Goal: Navigation & Orientation: Find specific page/section

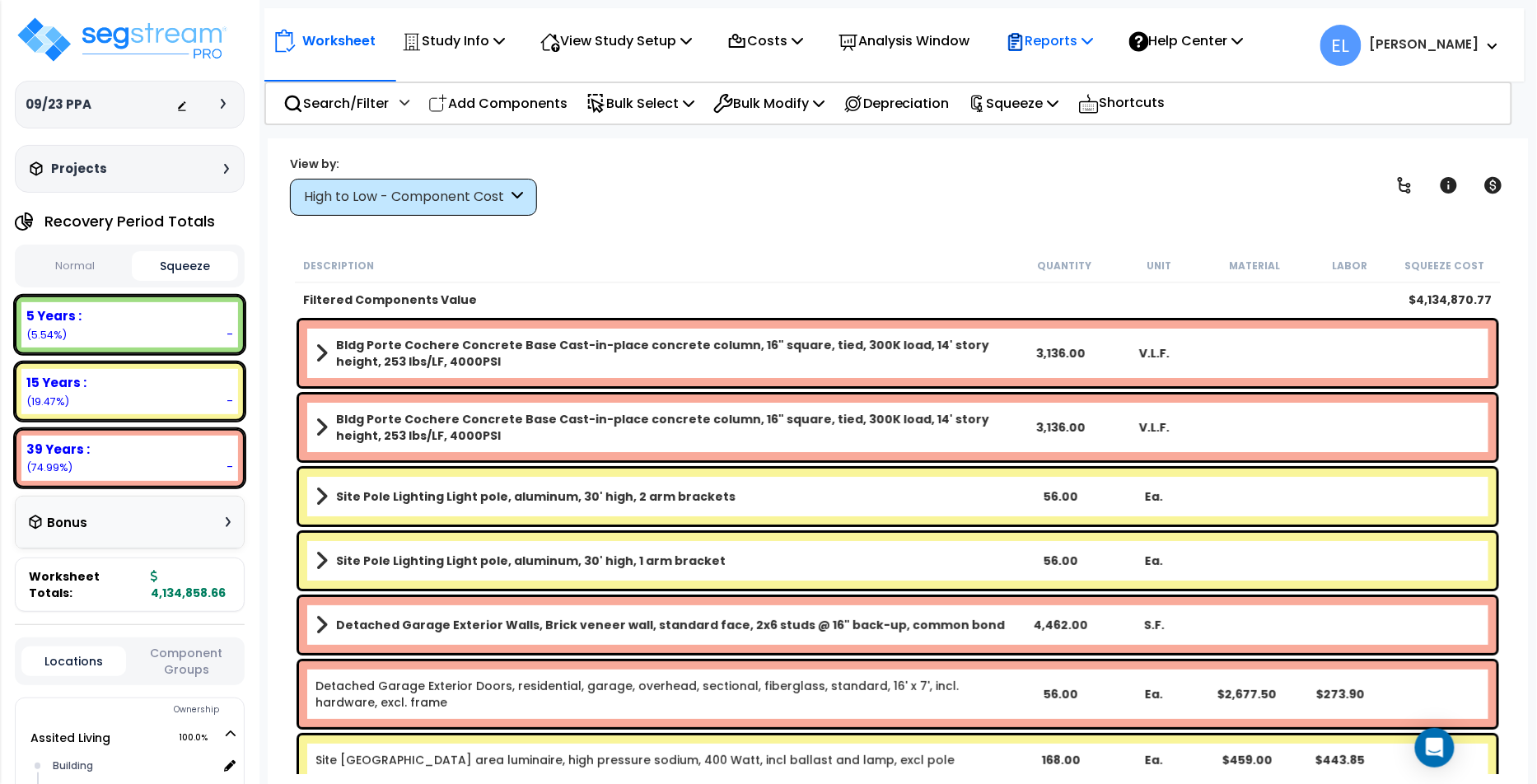
click at [1088, 54] on div "Reports" at bounding box center [1049, 41] width 88 height 39
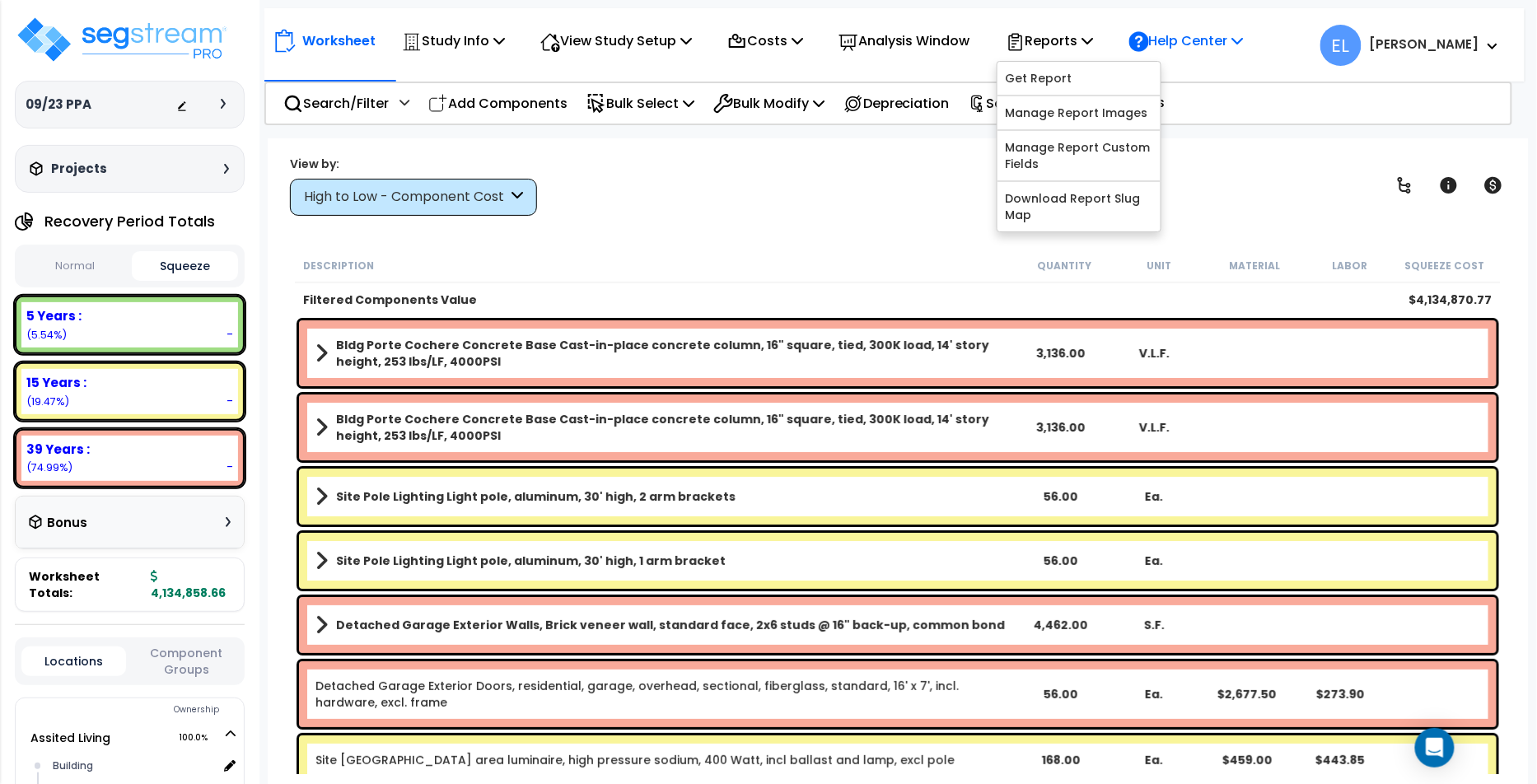
click at [1187, 54] on div "Help Center" at bounding box center [1187, 41] width 132 height 39
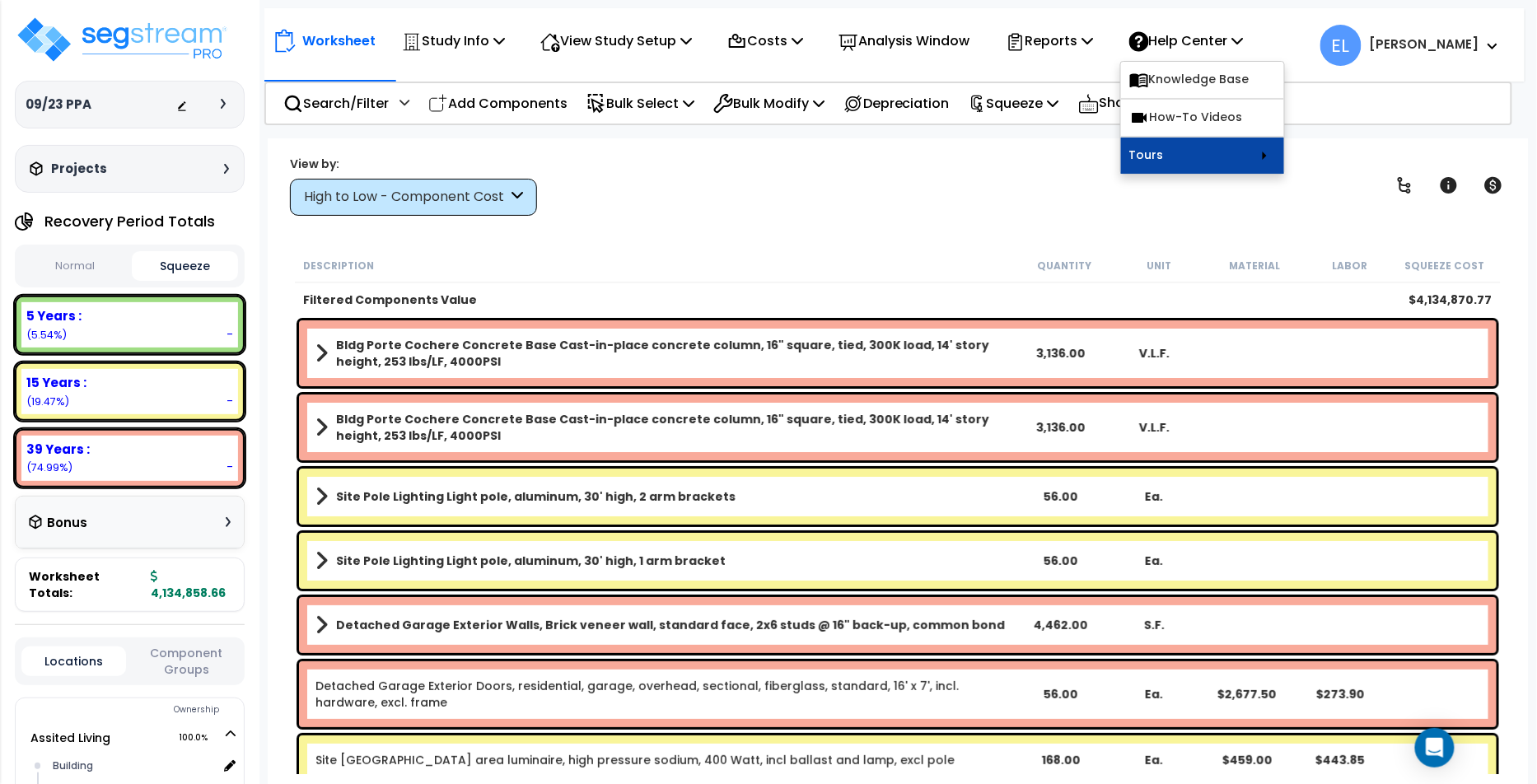
click at [1231, 160] on link "Tours" at bounding box center [1203, 155] width 163 height 36
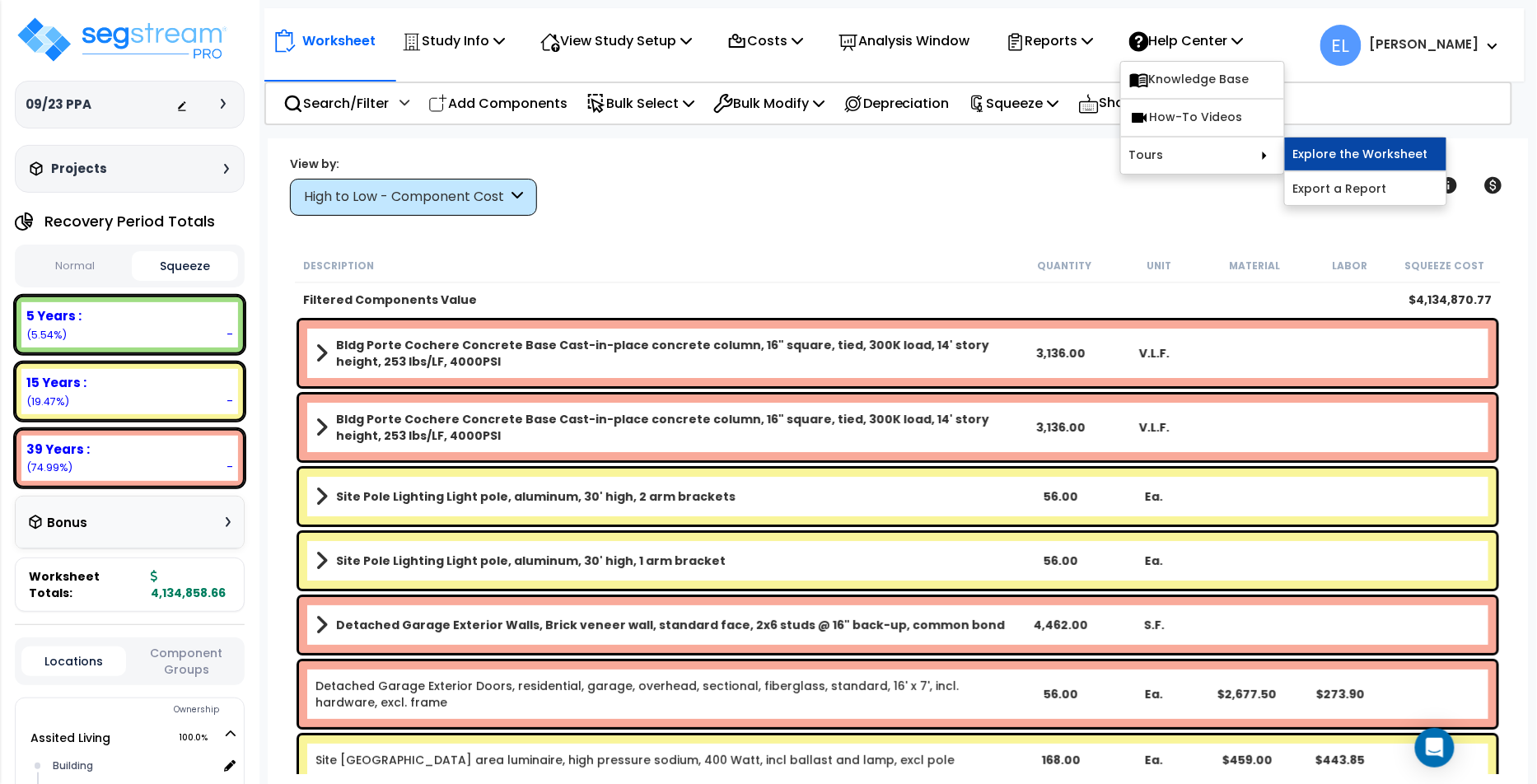
scroll to position [26, 0]
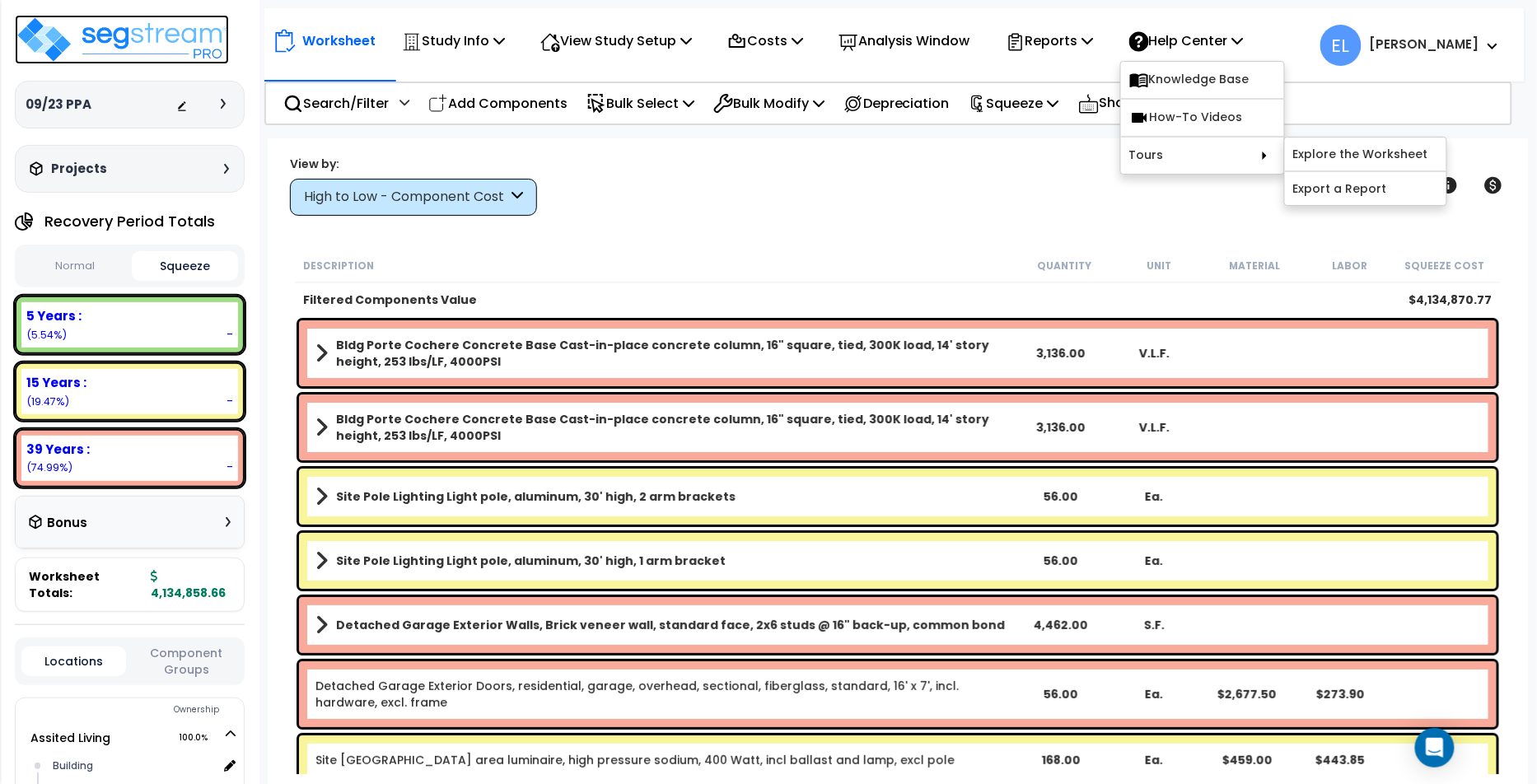
click at [184, 31] on img at bounding box center [122, 39] width 215 height 49
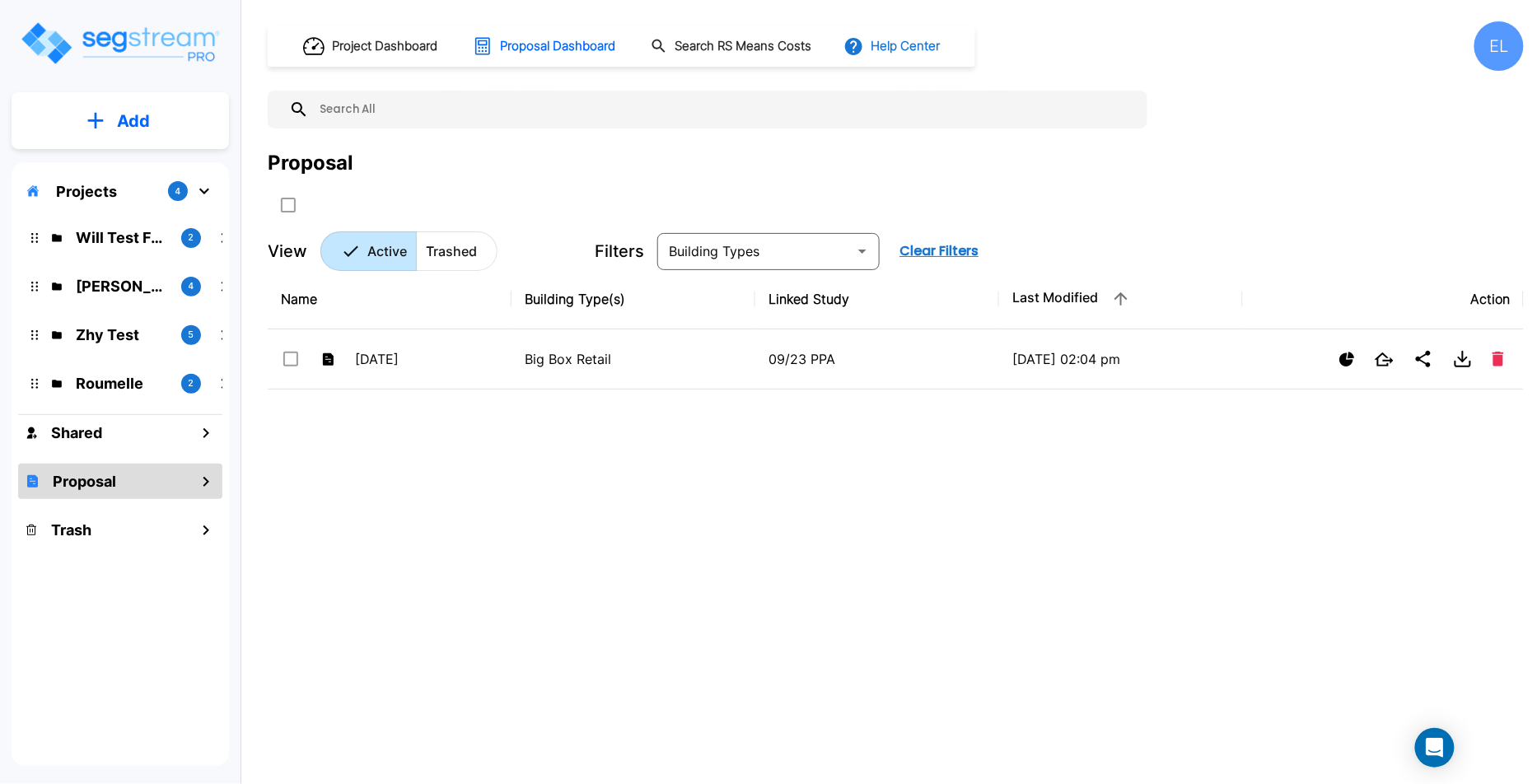
click at [924, 51] on button "Help Center" at bounding box center [893, 45] width 106 height 31
click at [949, 144] on li "Tours" at bounding box center [935, 149] width 159 height 29
click at [1005, 154] on li "Tours" at bounding box center [935, 149] width 159 height 29
